Goal: Information Seeking & Learning: Learn about a topic

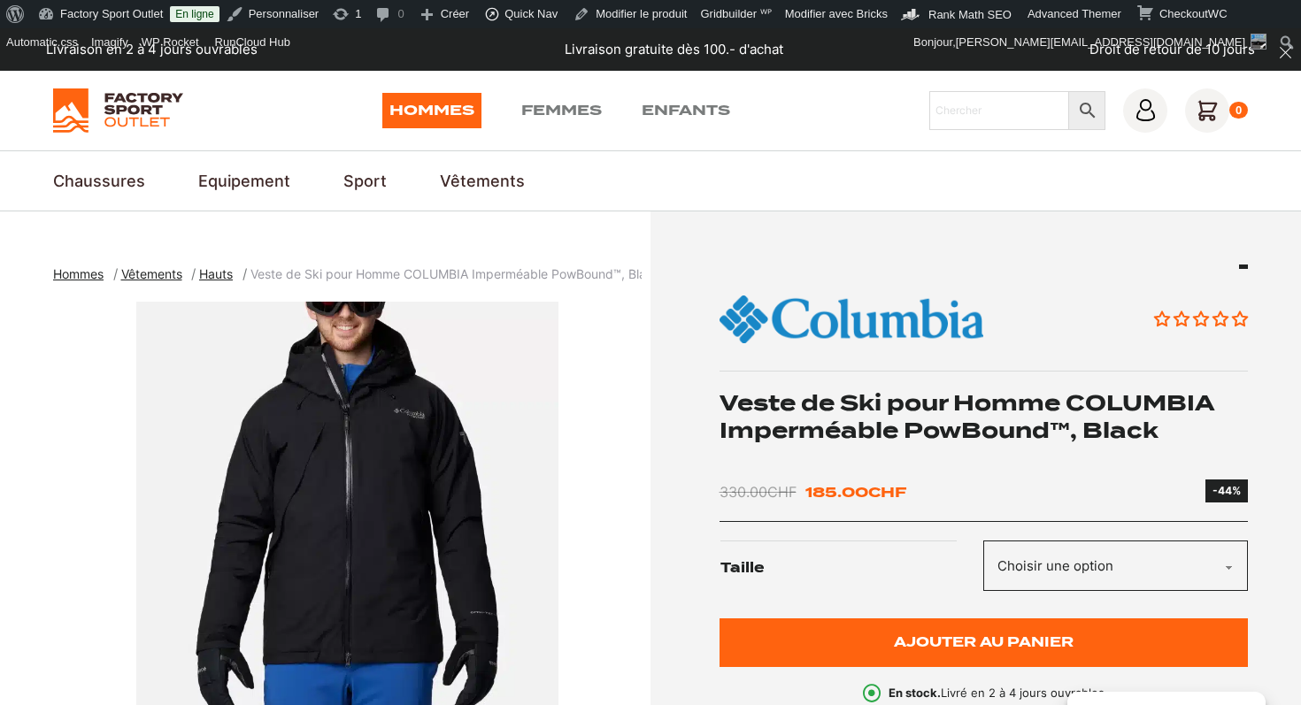
click at [869, 404] on h1 "Veste de Ski pour Homme COLUMBIA Imperméable PowBound™, Black" at bounding box center [984, 416] width 529 height 55
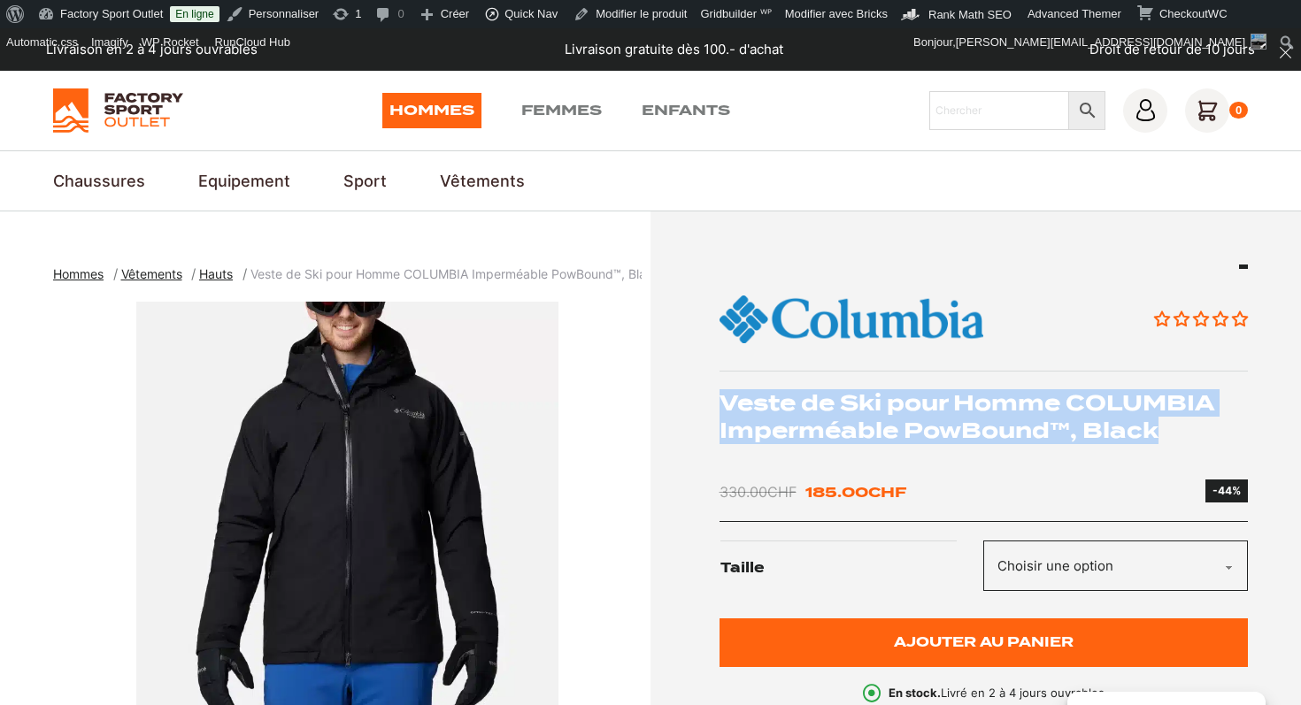
click at [869, 404] on h1 "Veste de Ski pour Homme COLUMBIA Imperméable PowBound™, Black" at bounding box center [984, 416] width 529 height 55
copy div "Veste de Ski pour Homme COLUMBIA Imperméable PowBound™, Black"
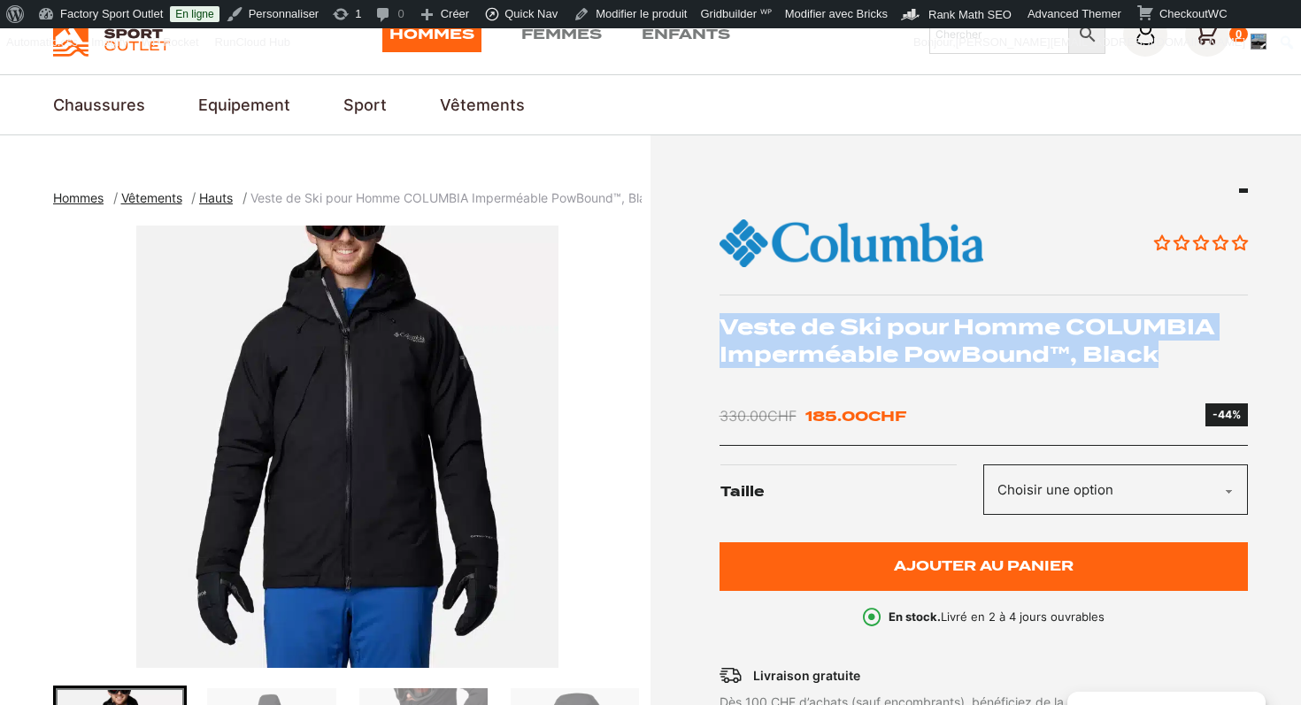
scroll to position [158, 0]
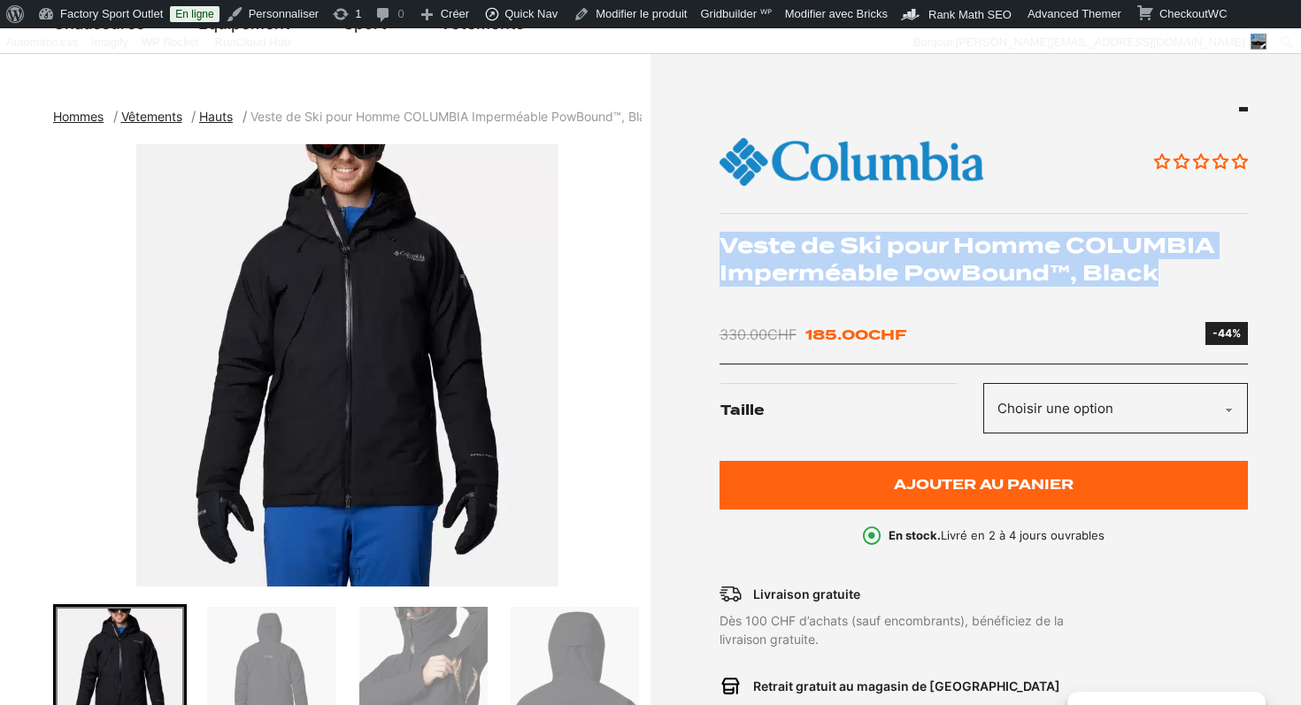
click at [406, 340] on img "1 of 9" at bounding box center [347, 365] width 589 height 443
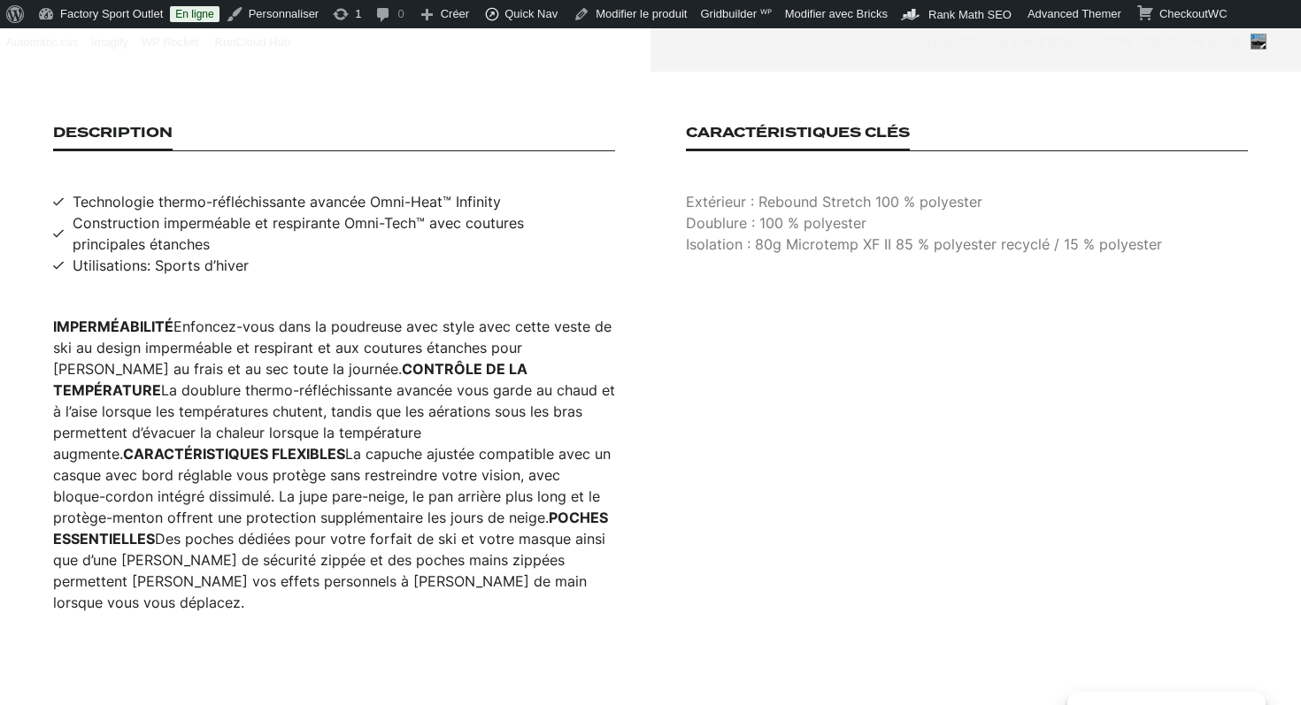
scroll to position [1164, 0]
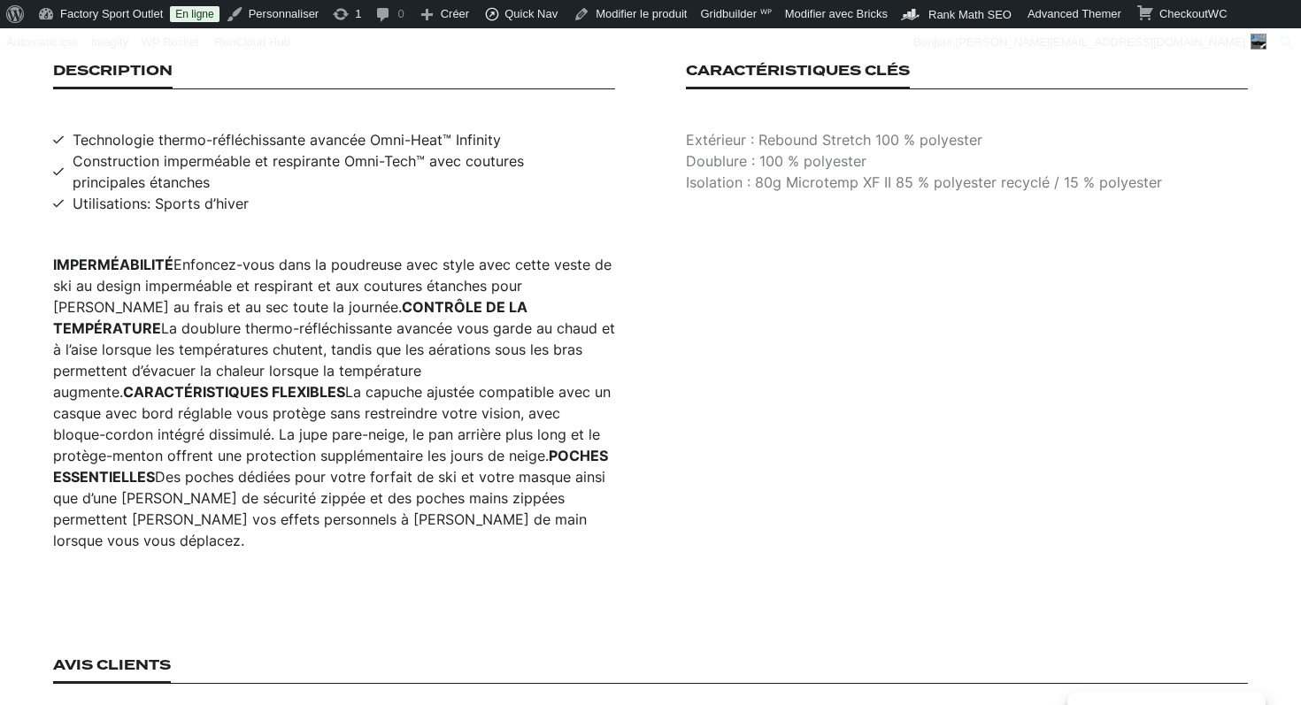
click at [327, 342] on div "IMPERMÉABILITÉ Enfoncez-vous dans la poudreuse avec style avec cette veste de s…" at bounding box center [334, 402] width 562 height 297
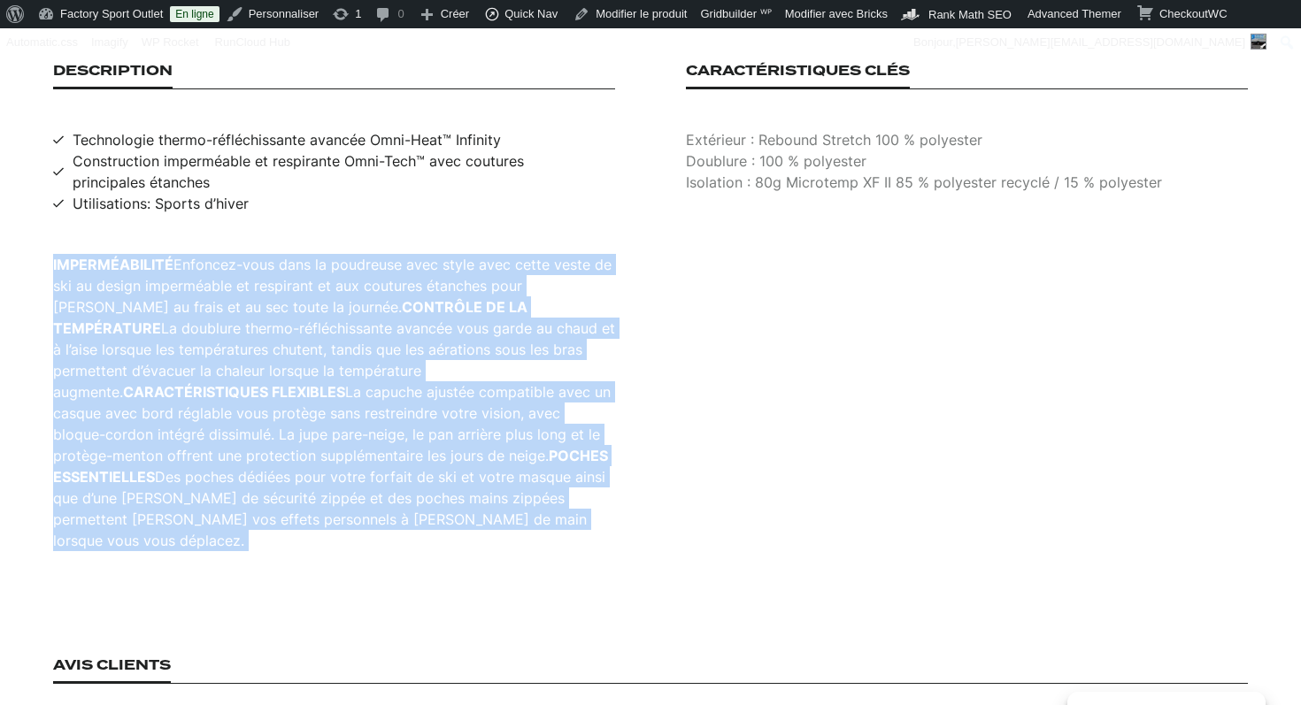
click at [327, 342] on div "IMPERMÉABILITÉ Enfoncez-vous dans la poudreuse avec style avec cette veste de s…" at bounding box center [334, 402] width 562 height 297
copy div "IMPERMÉABILITÉ Enfoncez-vous dans la poudreuse avec style avec cette veste de s…"
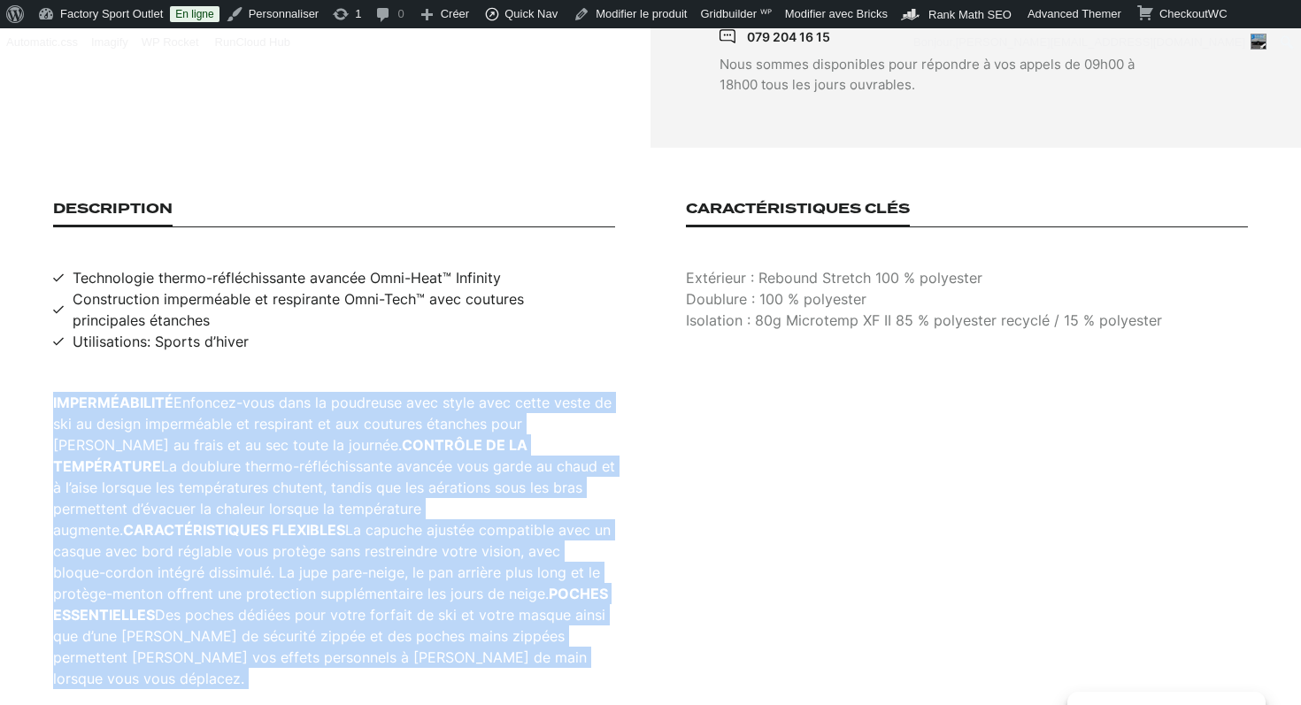
scroll to position [1152, 0]
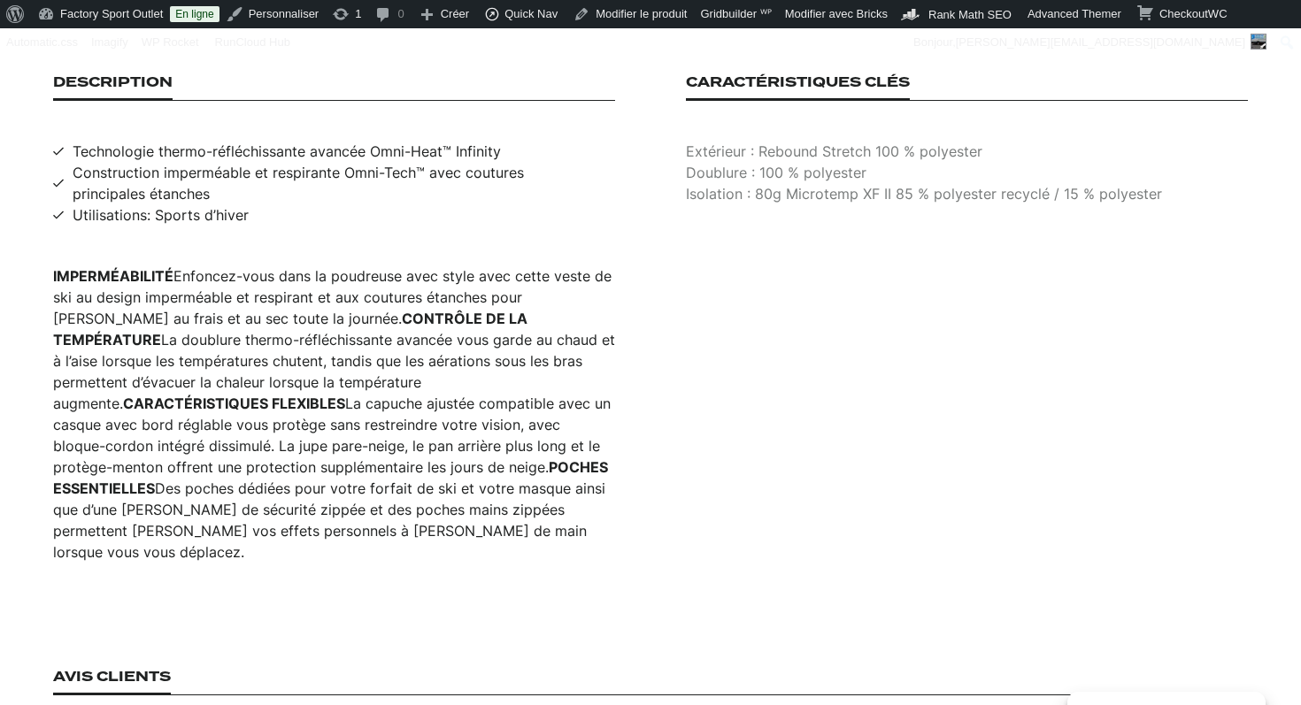
click at [235, 141] on span "Technologie thermo-réfléchissante avancée Omni-Heat™ Infinity" at bounding box center [287, 151] width 428 height 21
copy span "Technologie thermo-réfléchissante avancée Omni-Heat™ Infinity"
click at [303, 162] on span "Construction imperméable et respirante Omni-Tech™ avec coutures principales éta…" at bounding box center [344, 183] width 543 height 42
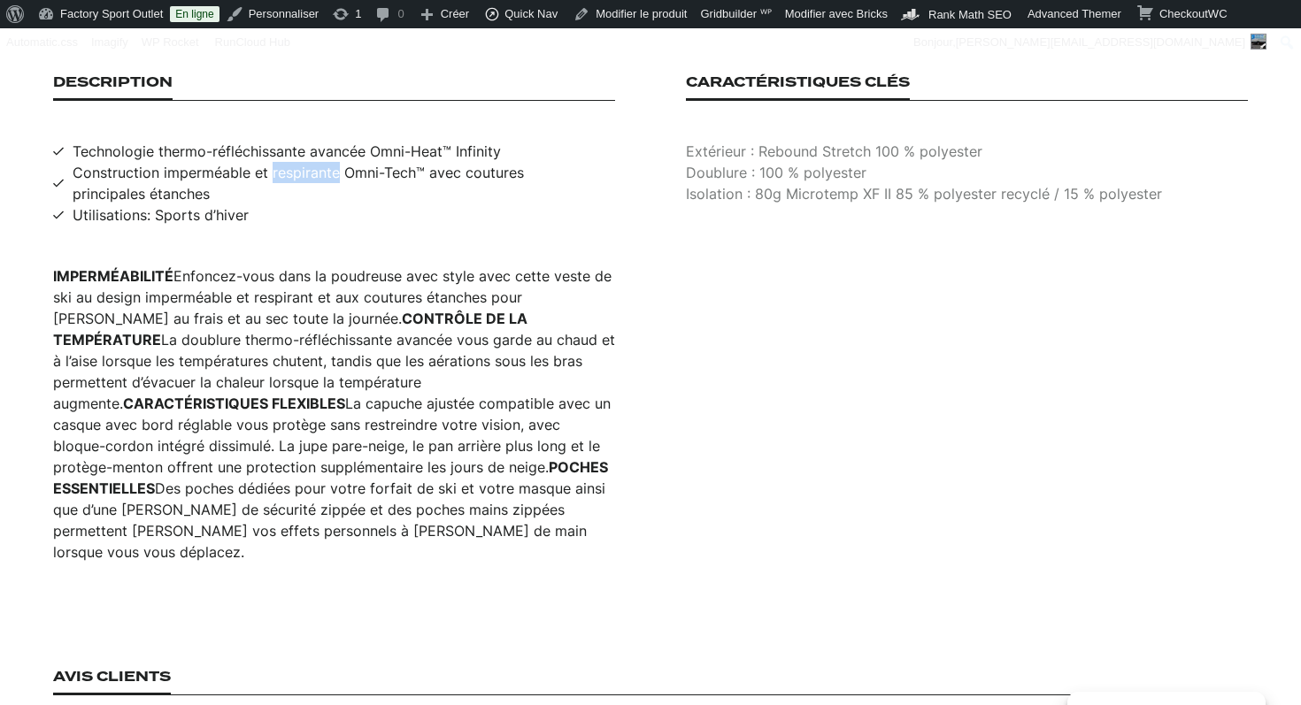
click at [303, 162] on span "Construction imperméable et respirante Omni-Tech™ avec coutures principales éta…" at bounding box center [344, 183] width 543 height 42
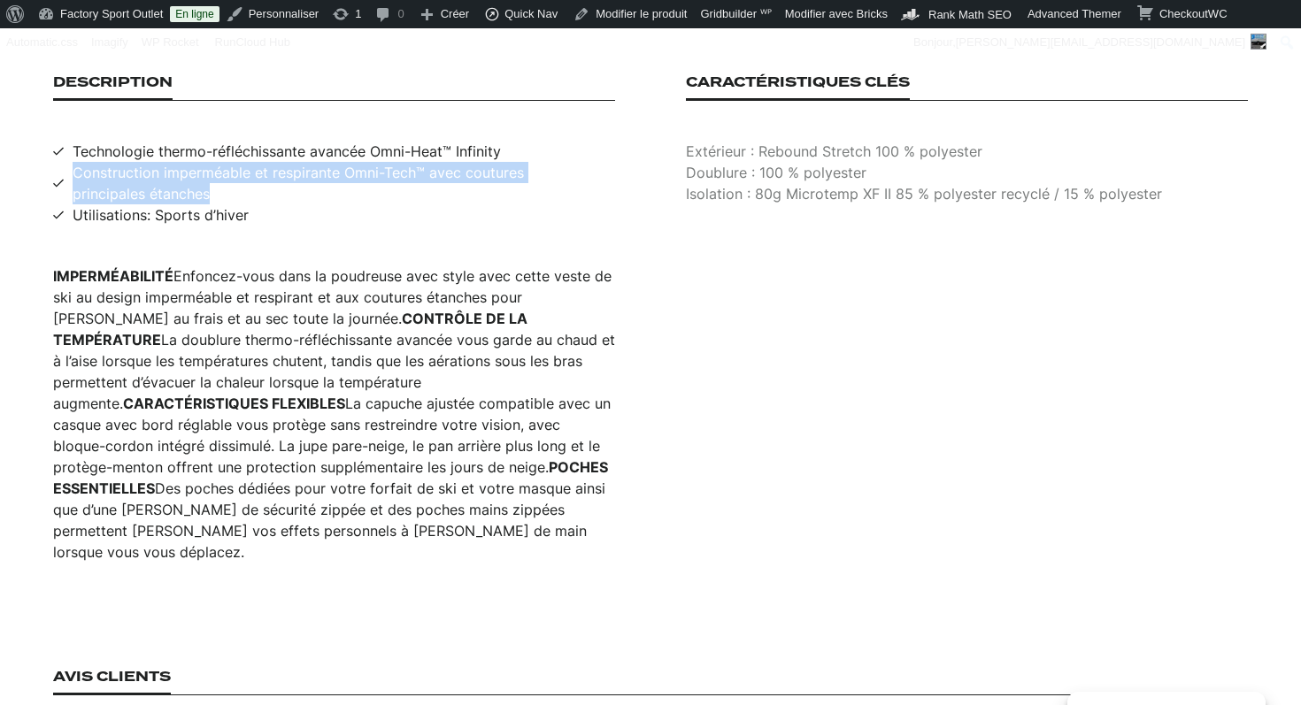
click at [303, 162] on span "Construction imperméable et respirante Omni-Tech™ avec coutures principales éta…" at bounding box center [344, 183] width 543 height 42
copy span "Construction imperméable et respirante Omni-Tech™ avec coutures principales éta…"
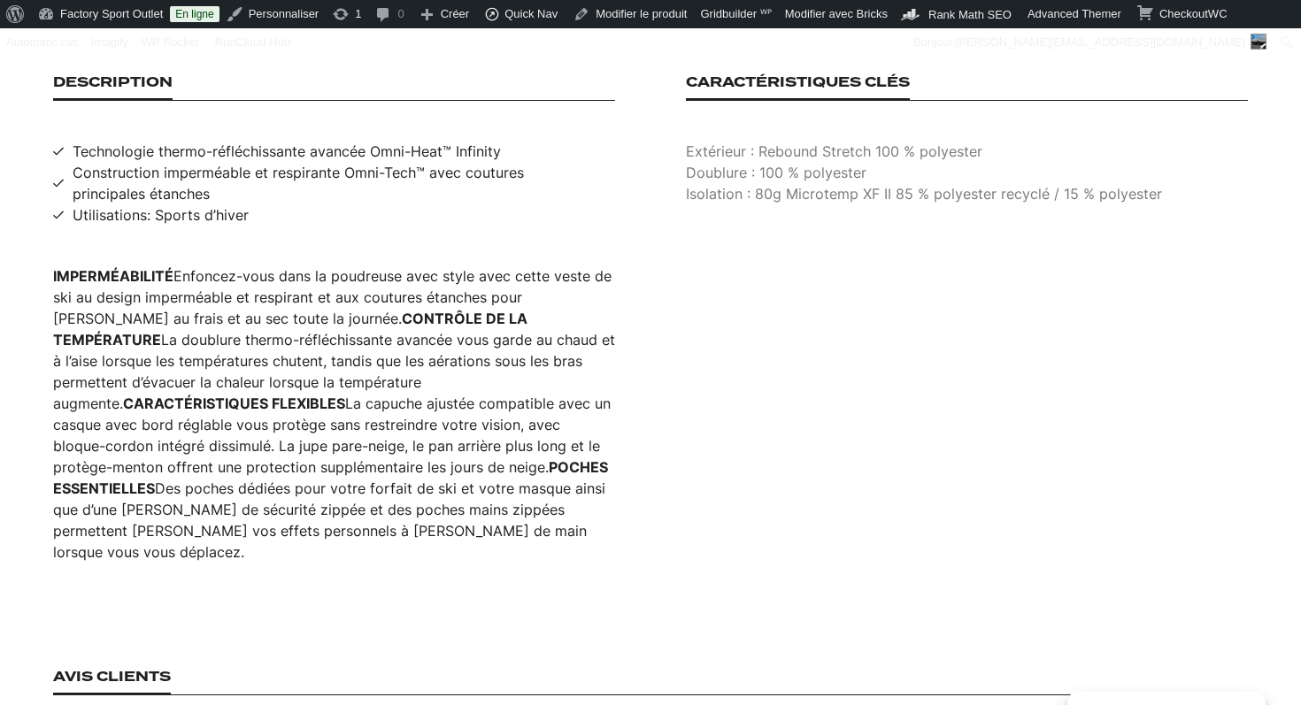
click at [781, 141] on p "Extérieur : Rebound Stretch 100 % polyester" at bounding box center [967, 151] width 562 height 21
copy p "Extérieur : Rebound Stretch 100 % polyester"
click at [742, 162] on p "Doublure : 100 % polyester" at bounding box center [967, 172] width 562 height 21
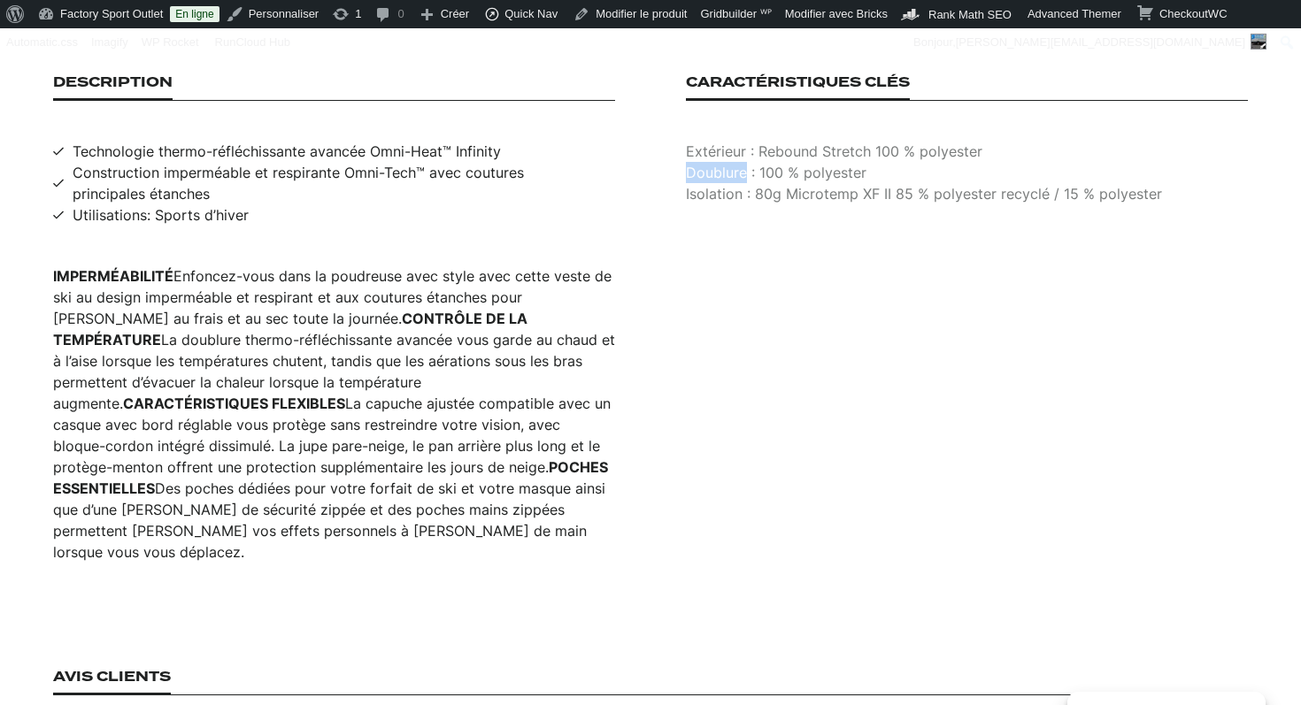
click at [742, 162] on p "Doublure : 100 % polyester" at bounding box center [967, 172] width 562 height 21
copy p "Doublure : 100 % polyester"
click at [785, 183] on p "Isolation : 80g Microtemp XF II 85 % polyester recyclé / 15 % polyester" at bounding box center [967, 193] width 562 height 21
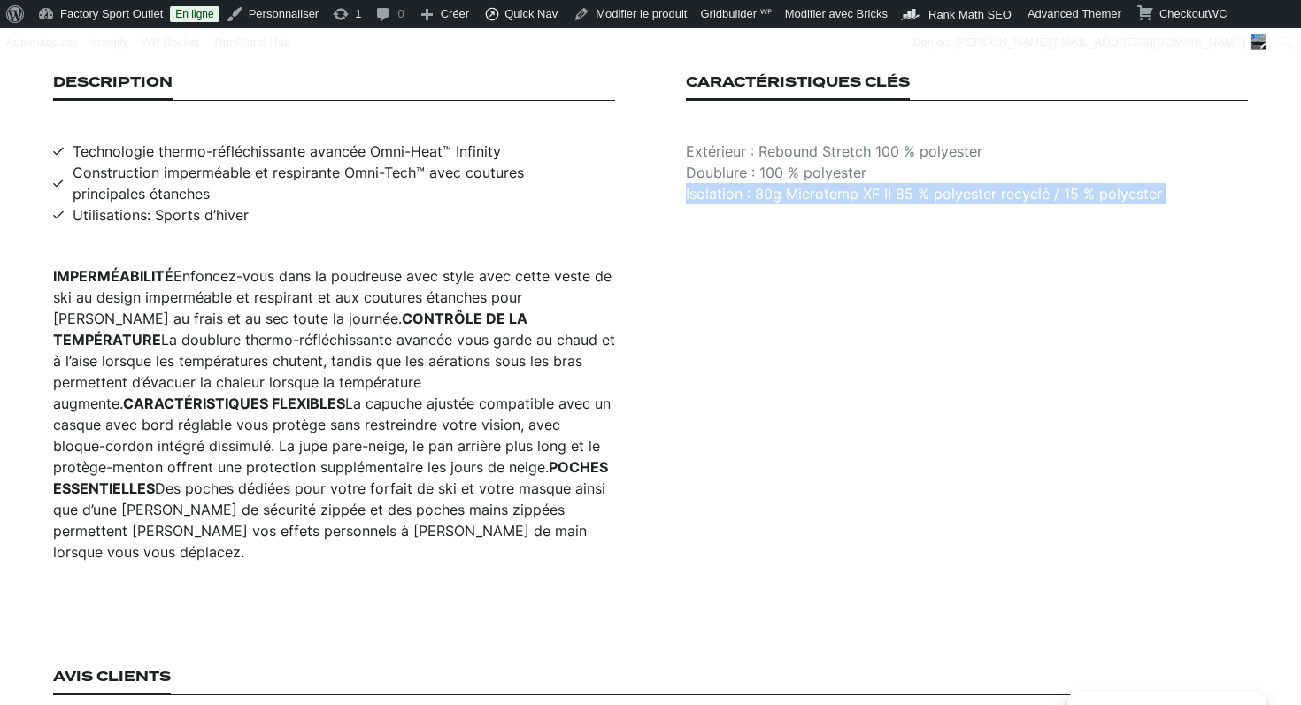
click at [785, 183] on p "Isolation : 80g Microtemp XF II 85 % polyester recyclé / 15 % polyester" at bounding box center [967, 193] width 562 height 21
copy p "Isolation : 80g Microtemp XF II 85 % polyester recyclé / 15 % polyester"
